Goal: Information Seeking & Learning: Learn about a topic

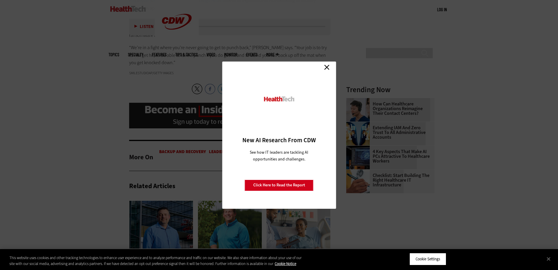
scroll to position [794, 0]
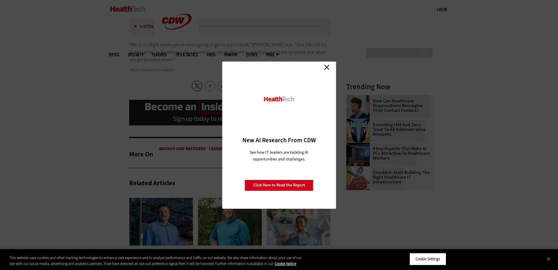
click at [326, 66] on link "Close" at bounding box center [326, 67] width 9 height 9
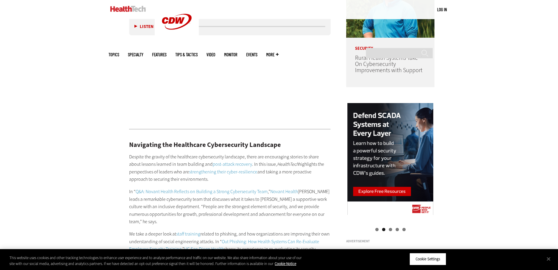
scroll to position [559, 0]
